Goal: Find specific page/section: Find specific page/section

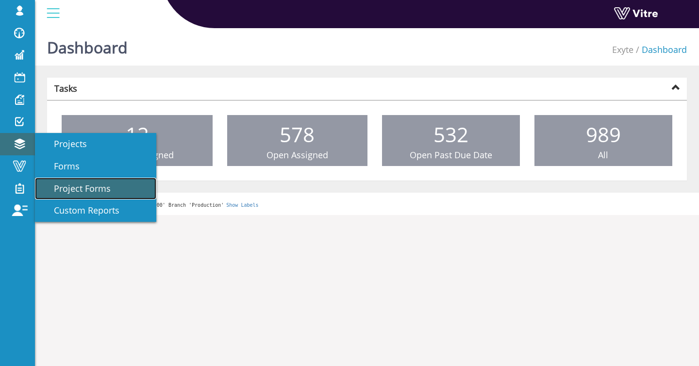
click at [75, 178] on link "Project Forms" at bounding box center [95, 189] width 121 height 22
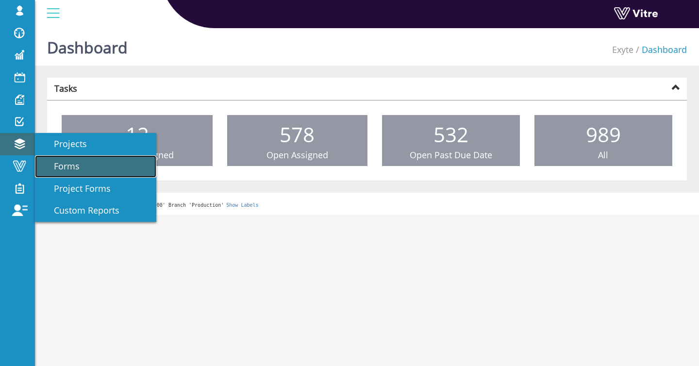
click at [74, 163] on span "Forms" at bounding box center [60, 166] width 37 height 12
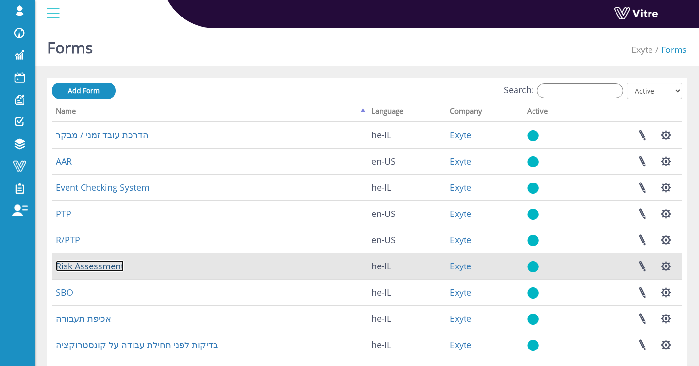
click at [80, 263] on link "Risk Assessment" at bounding box center [90, 266] width 68 height 12
